Goal: Task Accomplishment & Management: Manage account settings

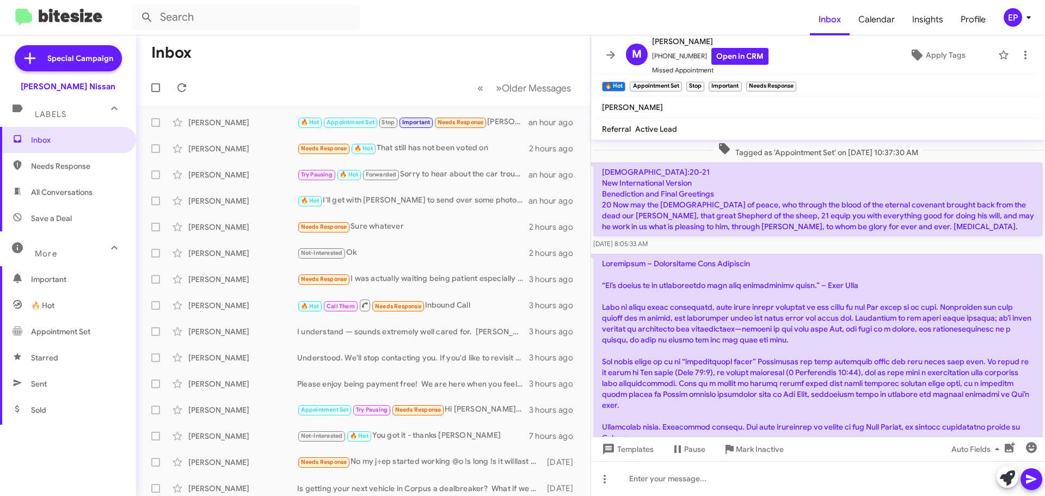
scroll to position [1928, 0]
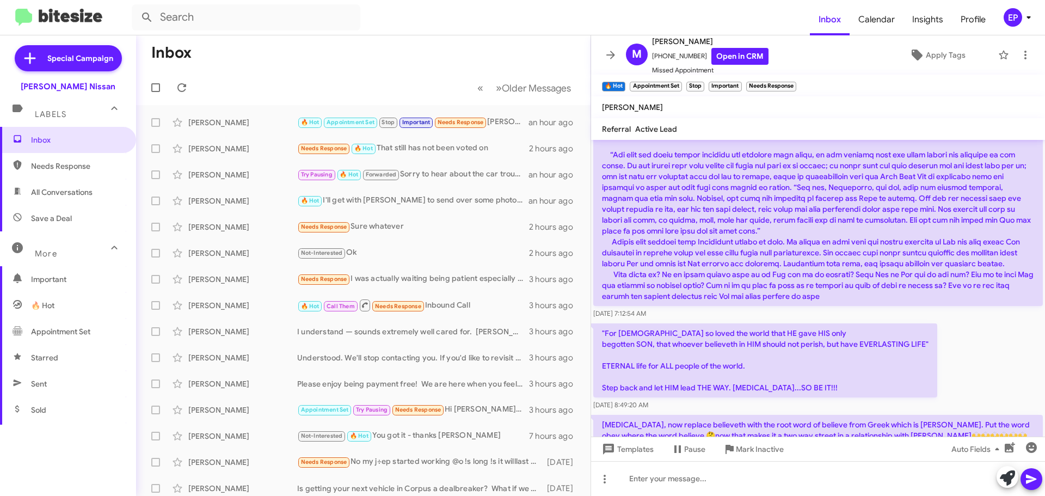
click at [53, 195] on span "All Conversations" at bounding box center [62, 192] width 62 height 11
type input "in:all-conversations"
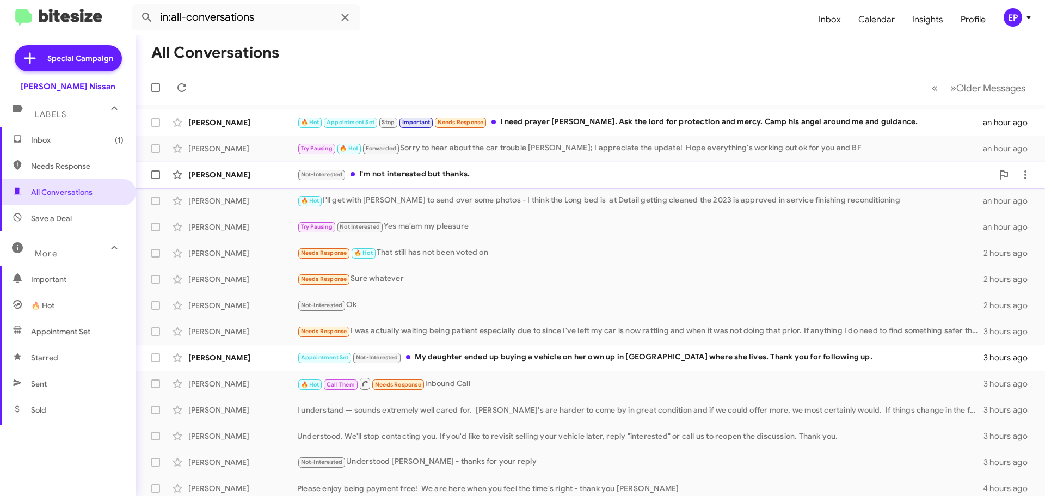
click at [502, 175] on div "Not-Interested I'm not interested but thanks." at bounding box center [645, 174] width 696 height 13
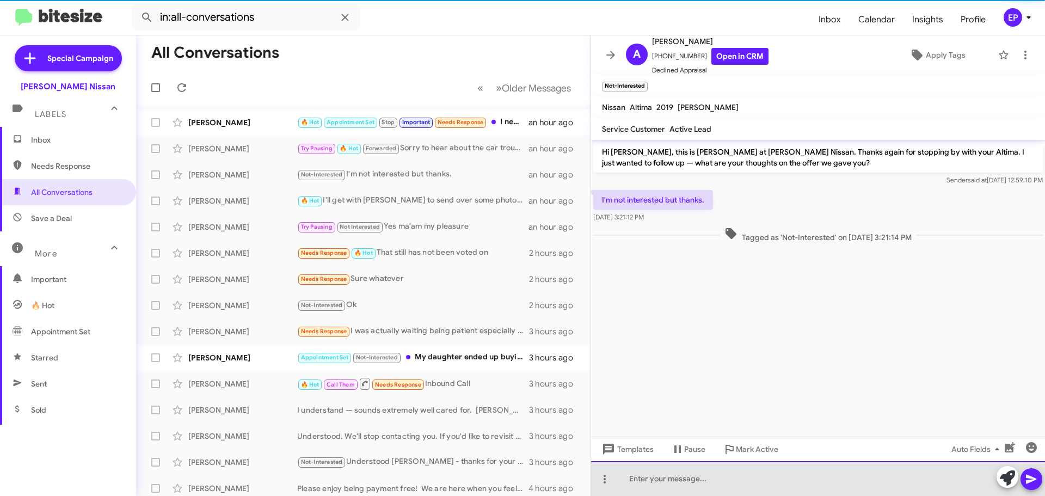
click at [673, 471] on div at bounding box center [818, 478] width 454 height 35
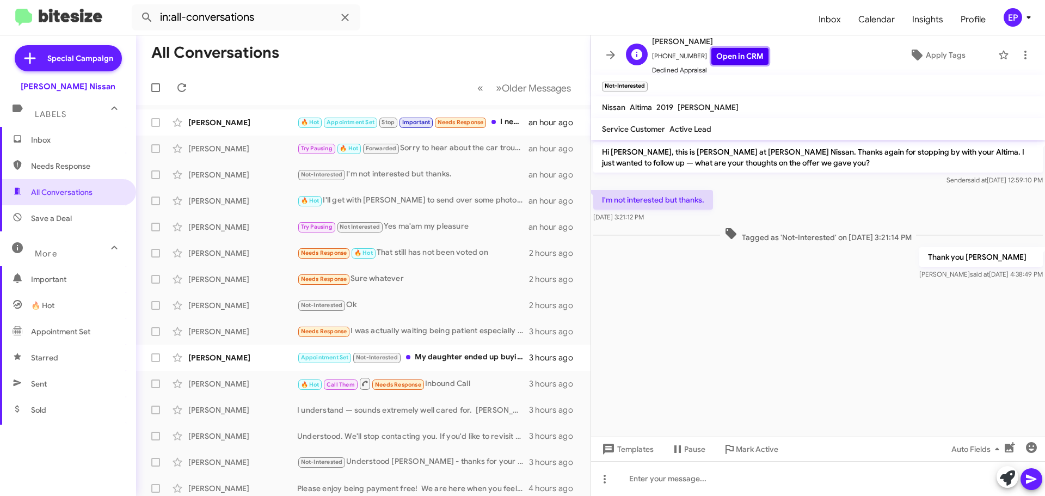
click at [728, 57] on link "Open in CRM" at bounding box center [739, 56] width 57 height 17
click at [760, 323] on cdk-virtual-scroll-viewport "Hi [PERSON_NAME], this is [PERSON_NAME] at [PERSON_NAME] Nissan. Thanks again f…" at bounding box center [818, 288] width 454 height 297
click at [431, 358] on div "Appointment Set Not-Interested My daughter ended up buying a vehicle on her own…" at bounding box center [417, 357] width 241 height 13
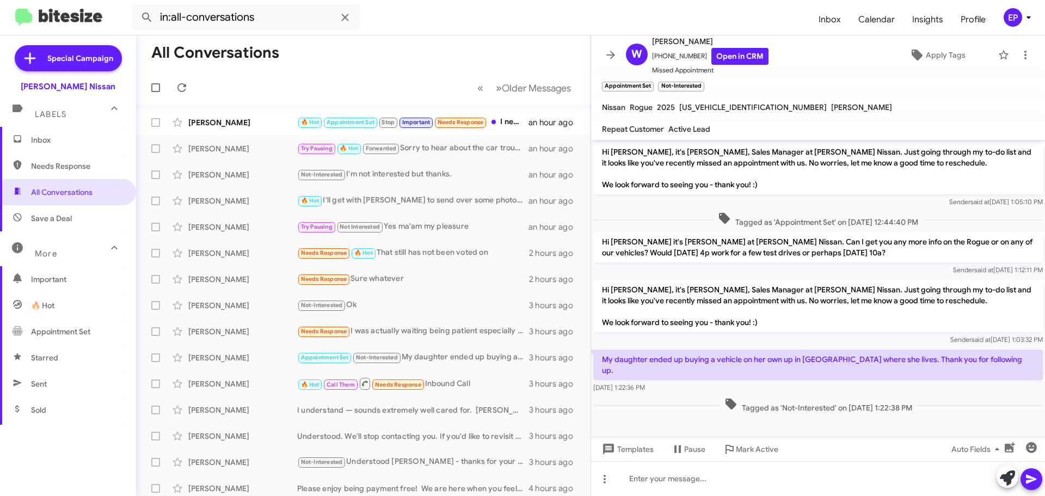
click at [804, 331] on p "Hi [PERSON_NAME], it's [PERSON_NAME], Sales Manager at [PERSON_NAME] Nissan. Ju…" at bounding box center [818, 306] width 450 height 52
click at [754, 54] on link "Open in CRM" at bounding box center [739, 56] width 57 height 17
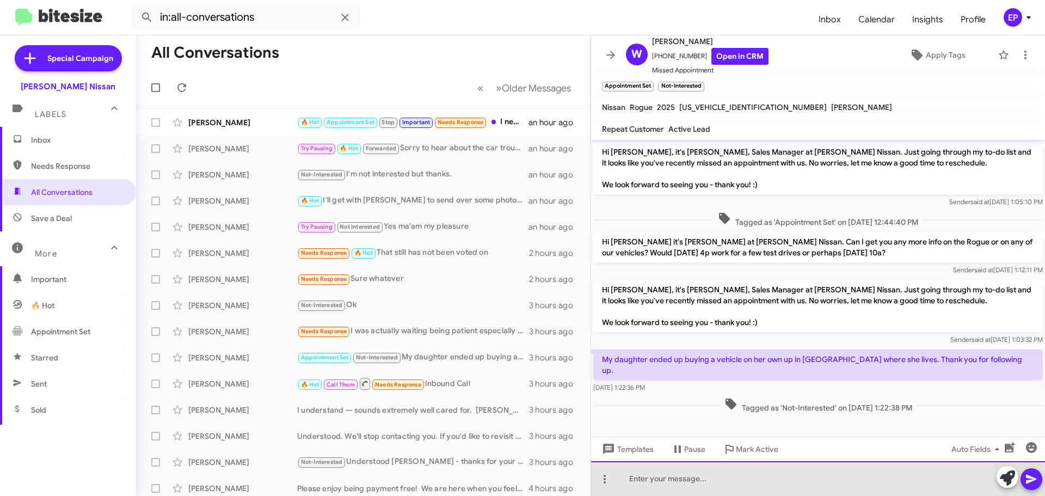
click at [703, 484] on div at bounding box center [818, 478] width 454 height 35
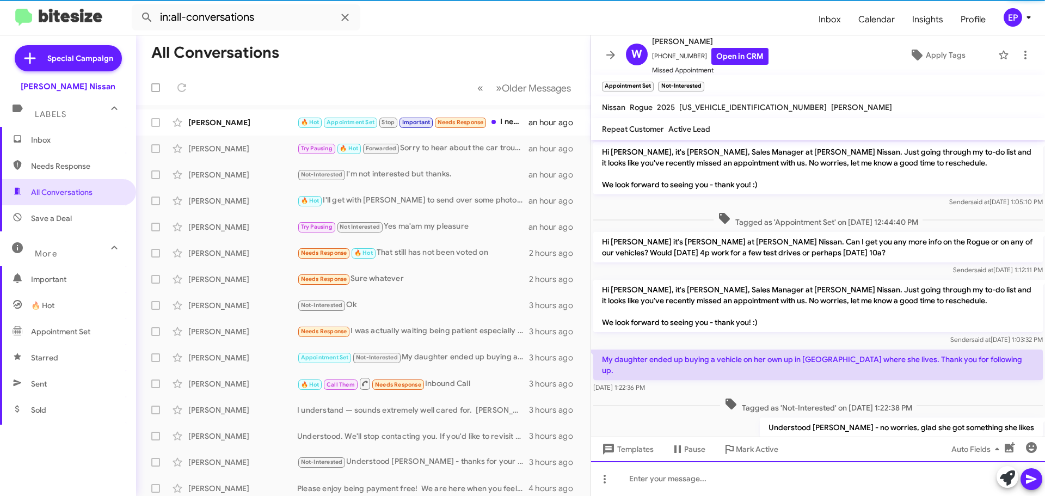
scroll to position [24, 0]
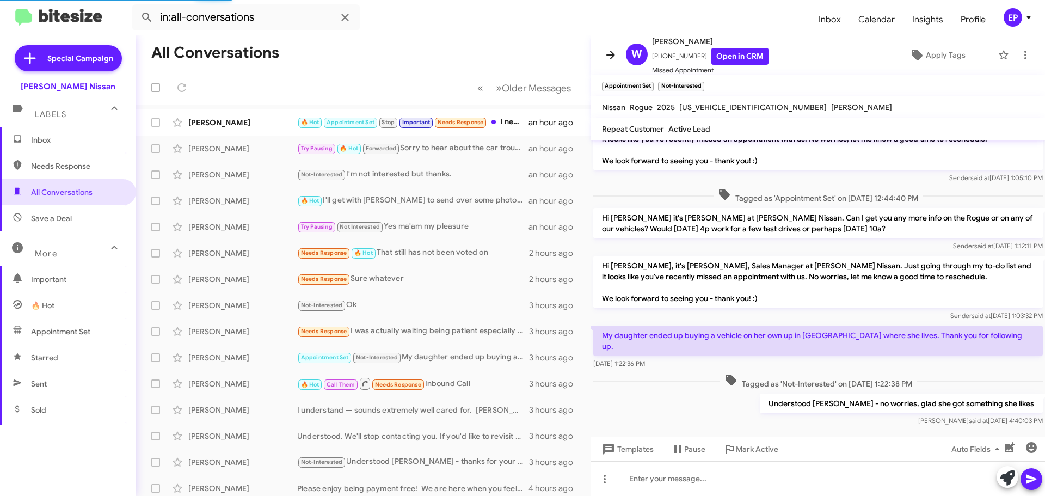
click at [605, 53] on icon at bounding box center [610, 54] width 13 height 13
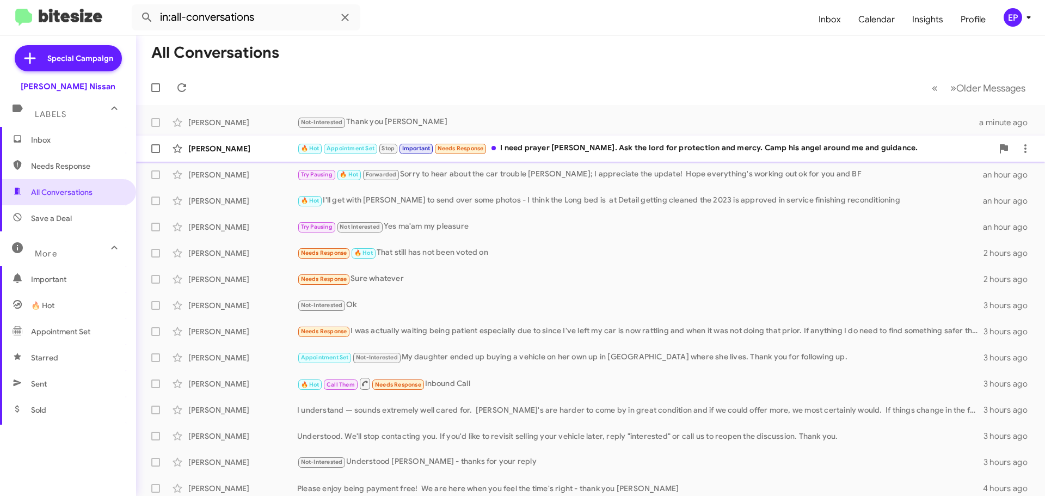
click at [544, 147] on div "🔥 Hot Appointment Set Stop Important Needs Response I need prayer [PERSON_NAME]…" at bounding box center [645, 148] width 696 height 13
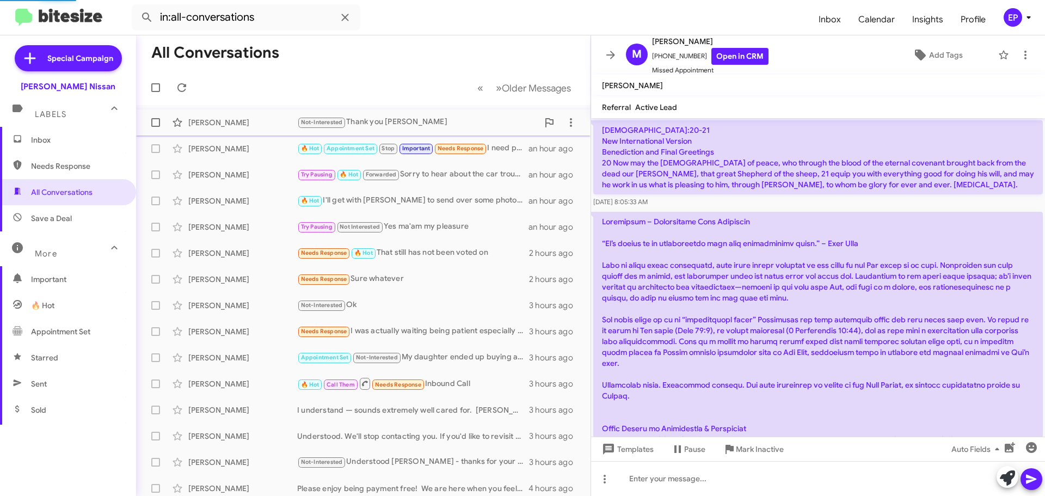
scroll to position [2087, 0]
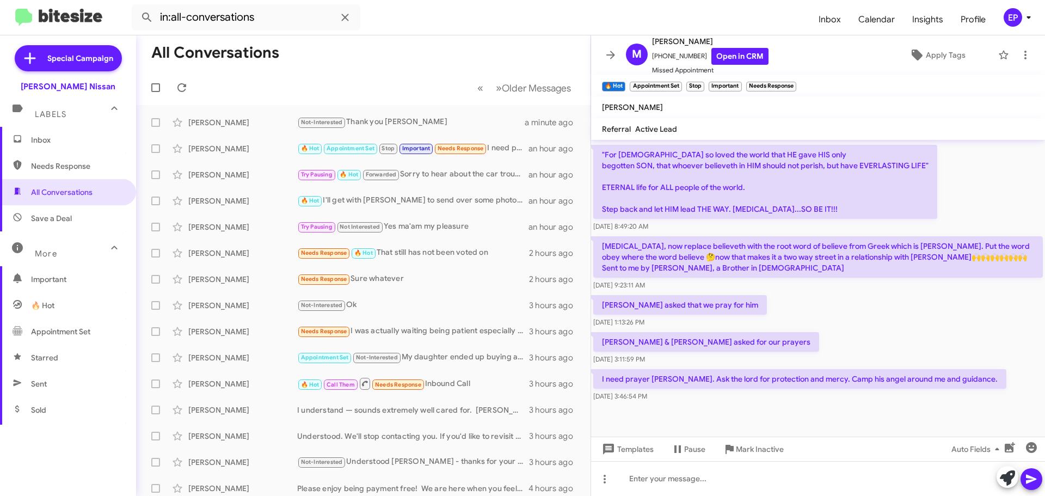
click at [388, 81] on mat-toolbar-row "« Previous » Next Older Messages" at bounding box center [363, 87] width 455 height 35
click at [343, 19] on icon at bounding box center [344, 17] width 7 height 7
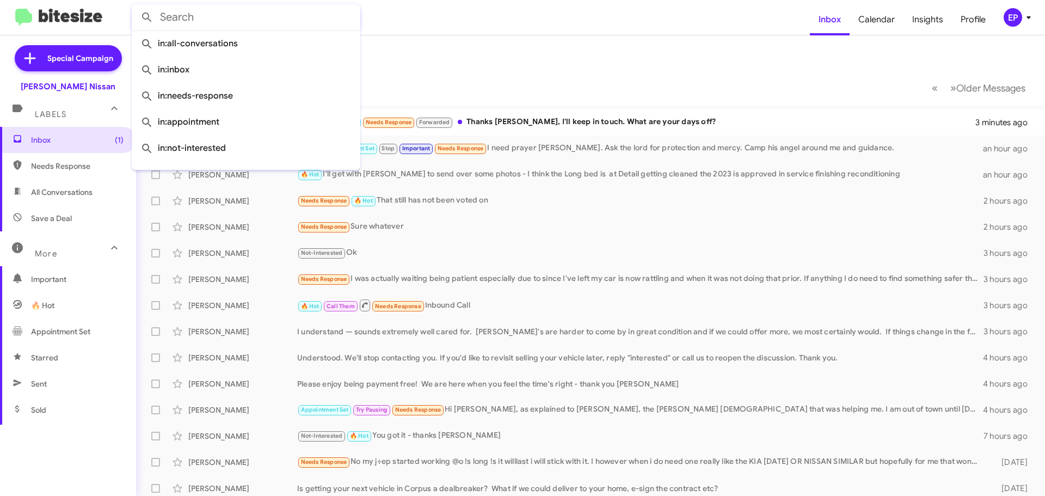
click at [494, 59] on mat-toolbar-row "Inbox" at bounding box center [590, 52] width 909 height 35
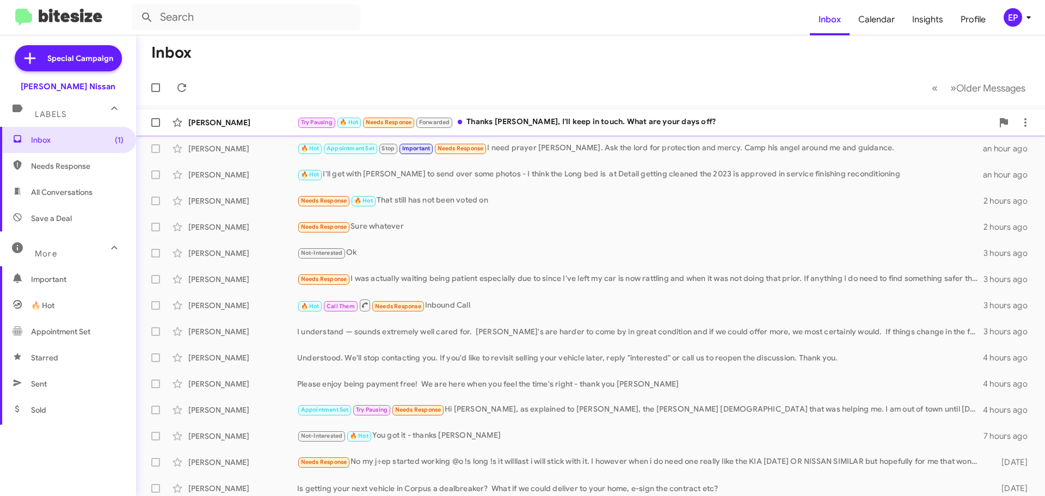
click at [533, 124] on div "Try Pausing 🔥 Hot Needs Response Forwarded Thanks [PERSON_NAME], I'll keep in t…" at bounding box center [645, 122] width 696 height 13
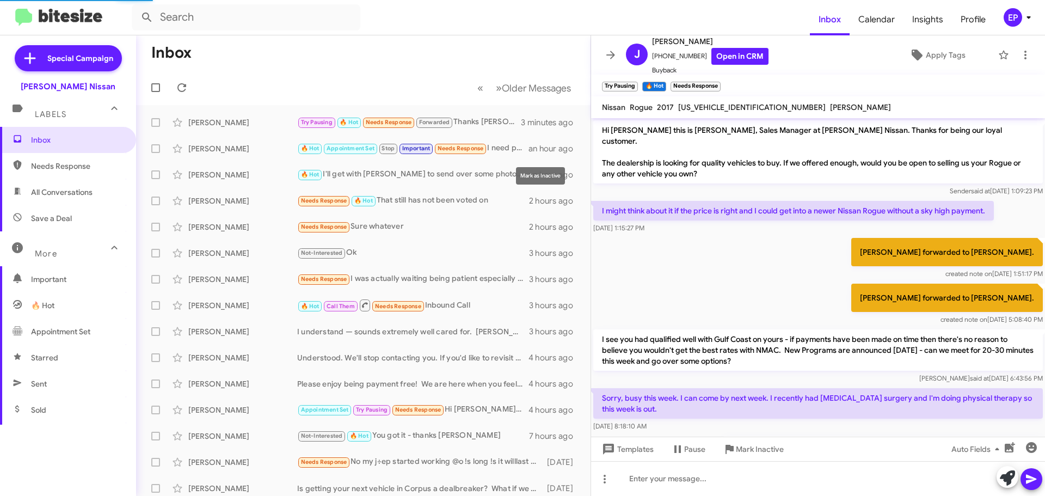
scroll to position [252, 0]
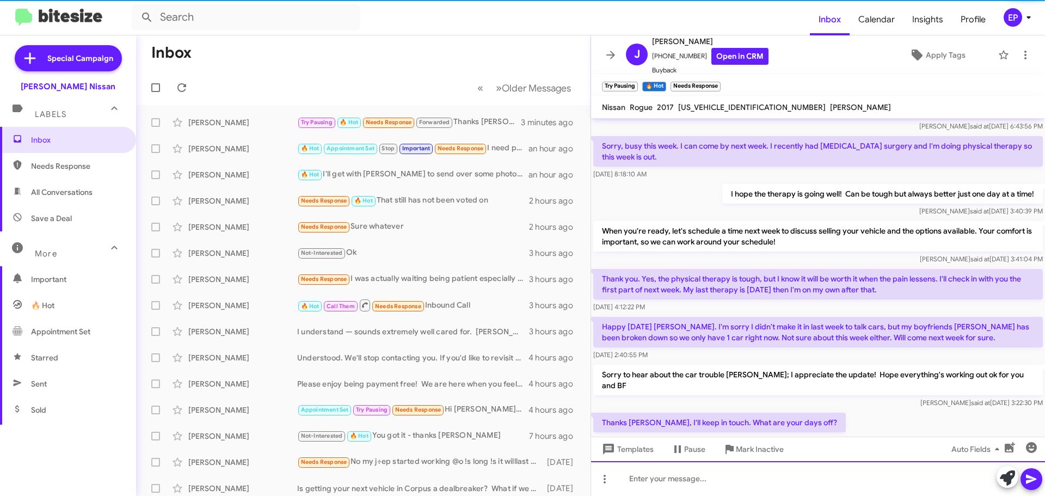
click at [808, 474] on div at bounding box center [818, 478] width 454 height 35
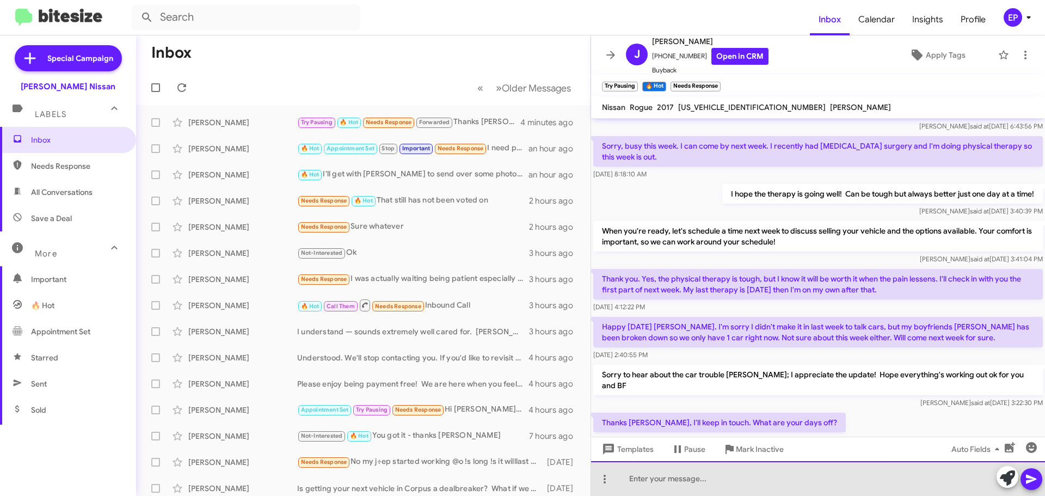
click at [763, 486] on div at bounding box center [818, 478] width 454 height 35
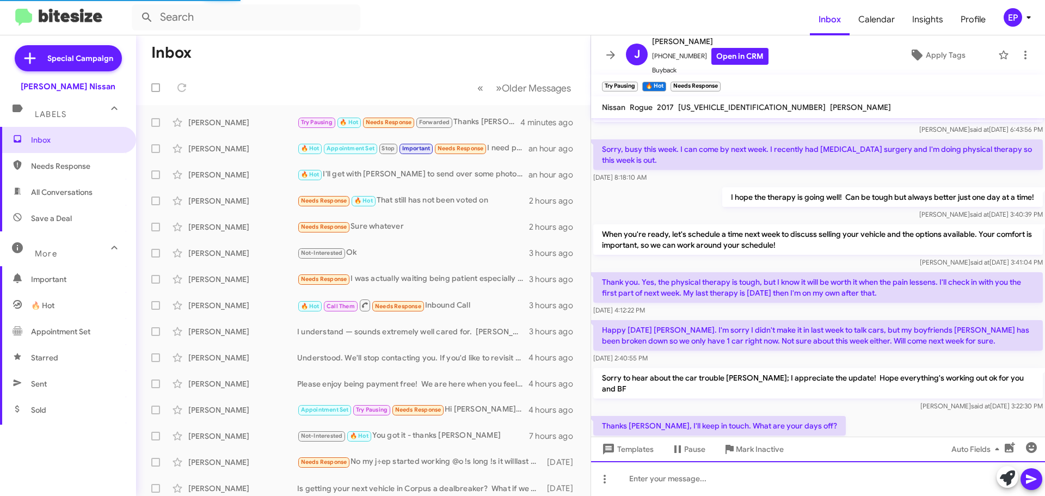
scroll to position [314, 0]
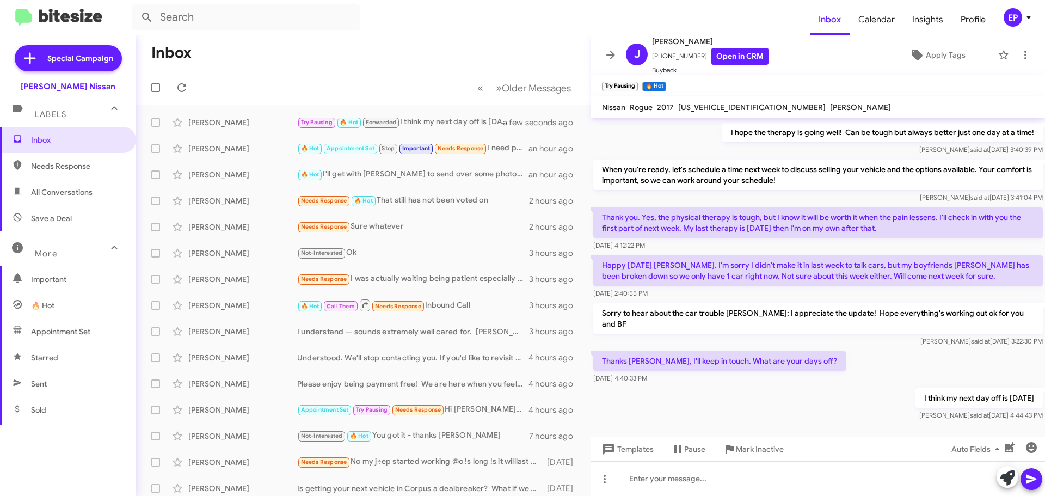
click at [752, 432] on div "Mark Inactive" at bounding box center [752, 432] width 0 height 0
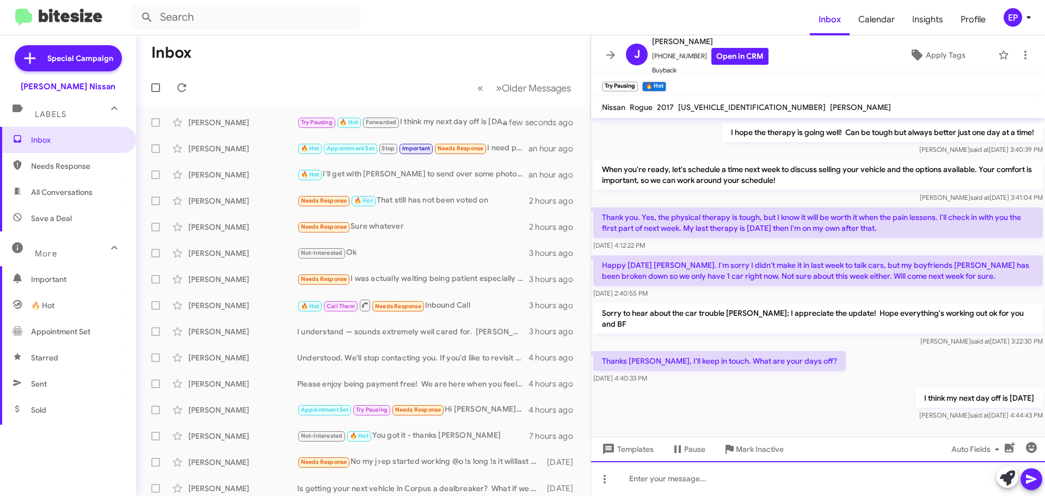
click at [763, 482] on div at bounding box center [818, 478] width 454 height 35
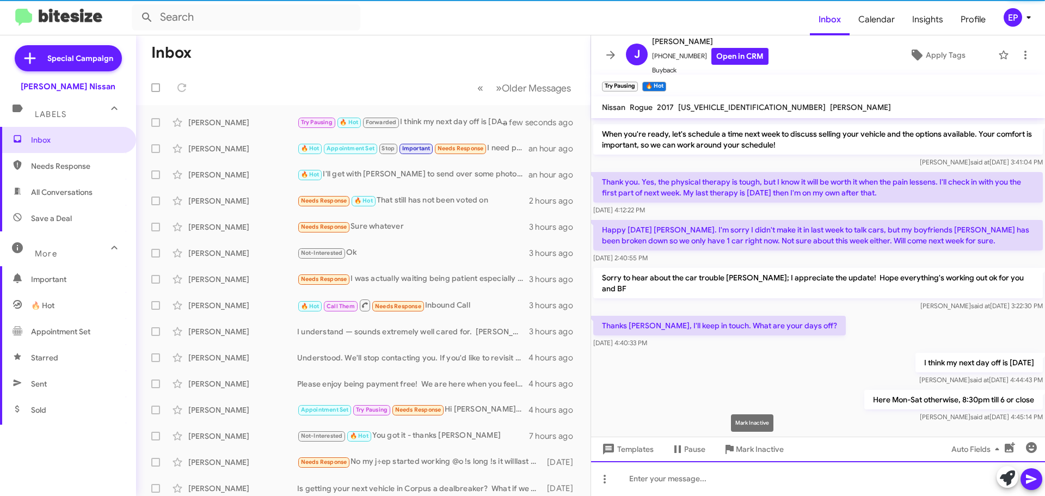
scroll to position [353, 0]
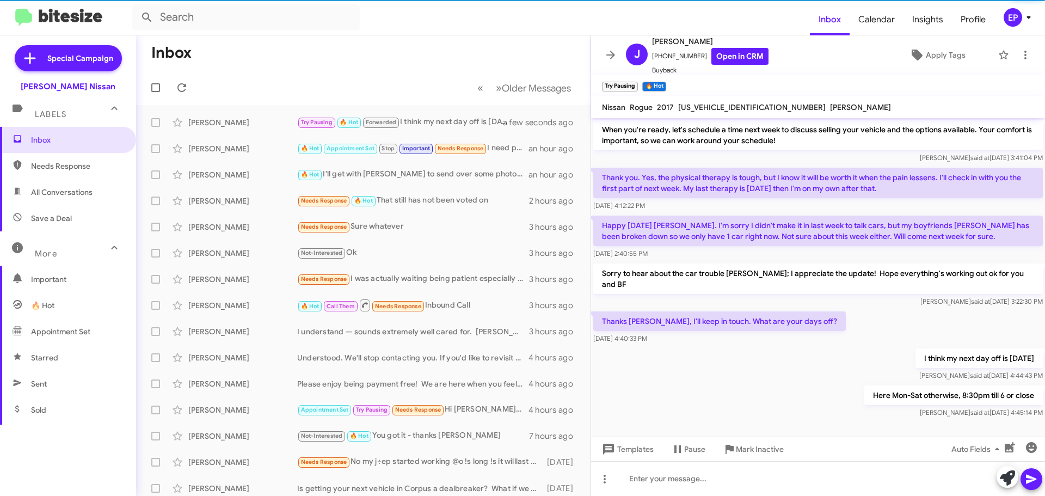
click at [807, 420] on div at bounding box center [818, 439] width 454 height 38
click at [744, 48] on link "Open in CRM" at bounding box center [739, 56] width 57 height 17
